Goal: Task Accomplishment & Management: Complete application form

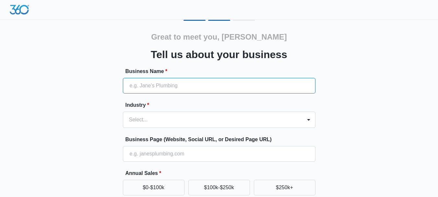
click at [279, 79] on input "Business Name *" at bounding box center [219, 86] width 192 height 16
type input "[PERSON_NAME] Auto Detailing"
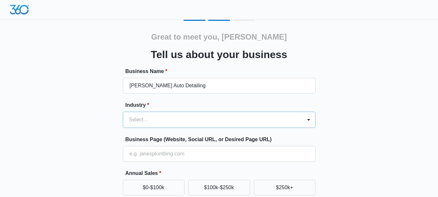
click at [293, 125] on div "Select..." at bounding box center [219, 119] width 192 height 16
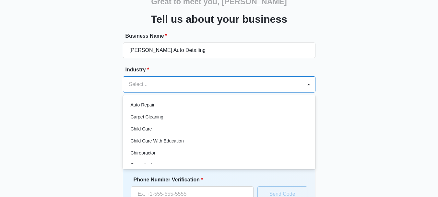
scroll to position [32, 0]
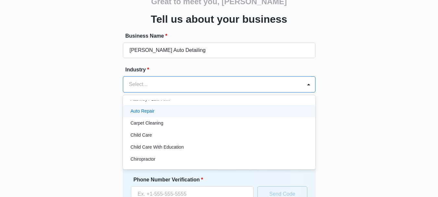
click at [217, 109] on div "Auto Repair" at bounding box center [219, 111] width 176 height 7
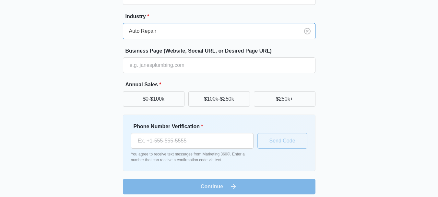
scroll to position [94, 0]
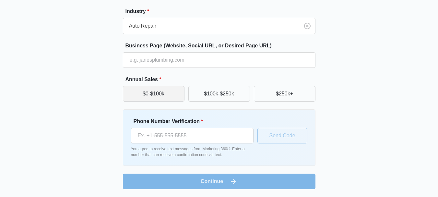
click at [166, 94] on button "$0-$100k" at bounding box center [154, 94] width 62 height 16
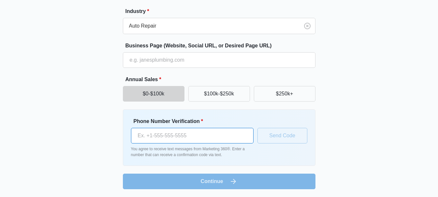
click at [234, 133] on input "Phone Number Verification *" at bounding box center [192, 136] width 122 height 16
type input "(270) 820-8171"
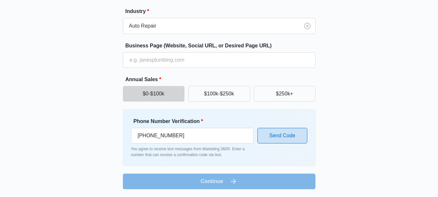
click at [272, 128] on button "Send Code" at bounding box center [282, 136] width 50 height 16
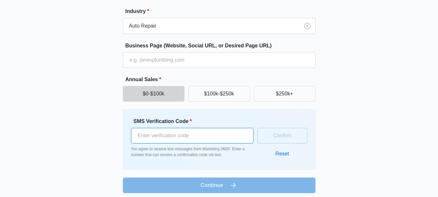
click at [235, 135] on input "SMS Verification Code *" at bounding box center [192, 136] width 122 height 16
click at [246, 131] on input "1" at bounding box center [192, 136] width 122 height 16
click at [242, 130] on input "2" at bounding box center [192, 136] width 122 height 16
click at [245, 139] on input "1" at bounding box center [192, 136] width 122 height 16
click at [245, 139] on input "0" at bounding box center [192, 136] width 122 height 16
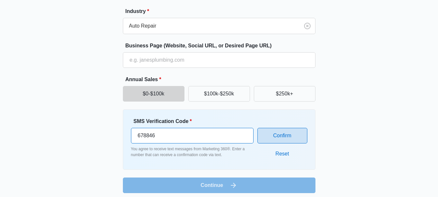
type input "678846"
click at [296, 138] on button "Confirm" at bounding box center [282, 136] width 50 height 16
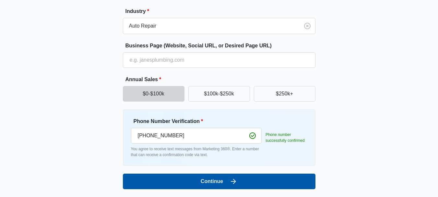
click at [289, 178] on button "Continue" at bounding box center [219, 181] width 192 height 16
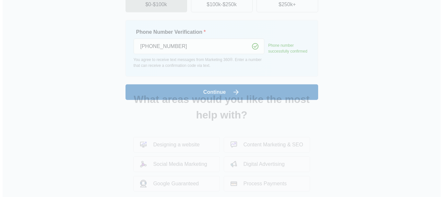
scroll to position [0, 0]
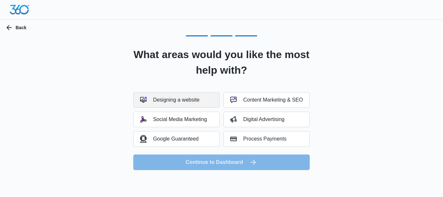
click at [189, 97] on div "Designing a website" at bounding box center [169, 100] width 59 height 6
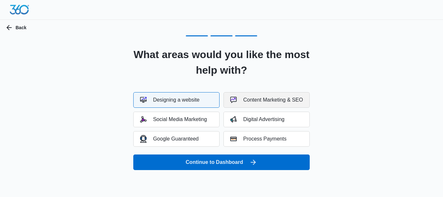
click at [237, 99] on div "Content Marketing & SEO" at bounding box center [266, 100] width 73 height 6
click at [240, 102] on div "Content Marketing & SEO" at bounding box center [266, 100] width 73 height 6
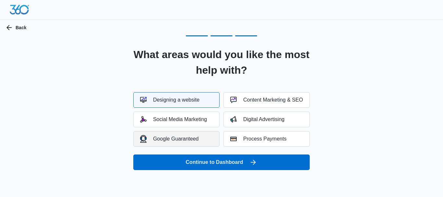
click at [202, 135] on button "Google Guaranteed" at bounding box center [176, 139] width 86 height 16
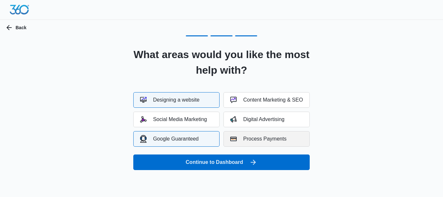
click at [242, 136] on div "Process Payments" at bounding box center [258, 138] width 56 height 6
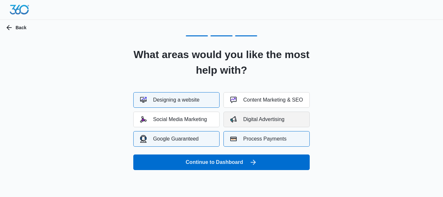
click at [247, 125] on button "Digital Advertising" at bounding box center [266, 119] width 86 height 16
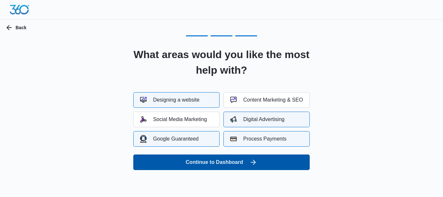
click at [197, 159] on button "Continue to Dashboard" at bounding box center [221, 162] width 176 height 16
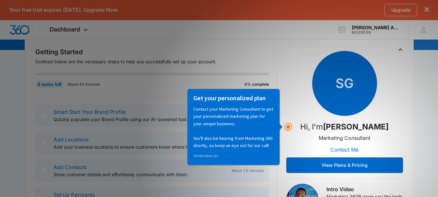
scroll to position [79, 0]
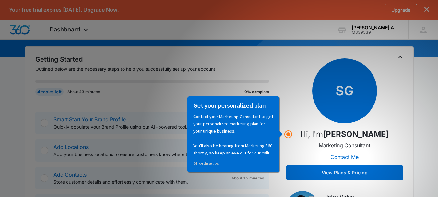
click at [289, 87] on div "SG Hi, I'm [PERSON_NAME] Marketing Consultant Contact Me View Plans & Pricing" at bounding box center [344, 119] width 117 height 122
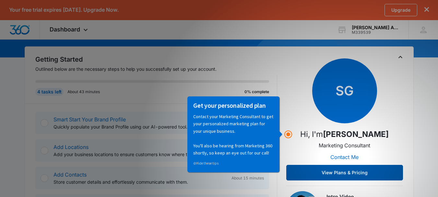
click at [355, 171] on button "View Plans & Pricing" at bounding box center [344, 173] width 117 height 16
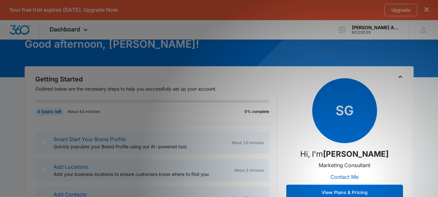
scroll to position [46, 0]
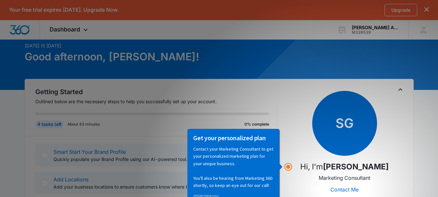
click at [244, 90] on h2 "Getting Started" at bounding box center [156, 92] width 242 height 10
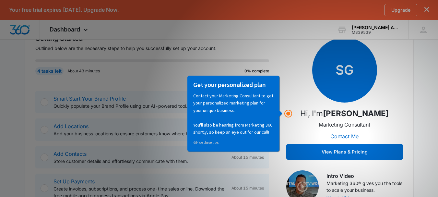
scroll to position [111, 0]
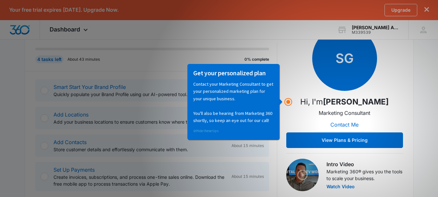
click at [211, 130] on link "⊘ Hide these tips" at bounding box center [205, 130] width 25 height 5
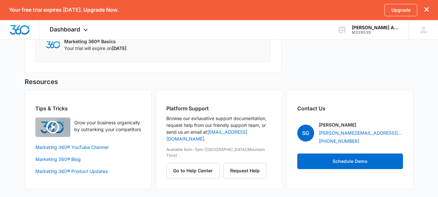
scroll to position [439, 0]
